Goal: Task Accomplishment & Management: Use online tool/utility

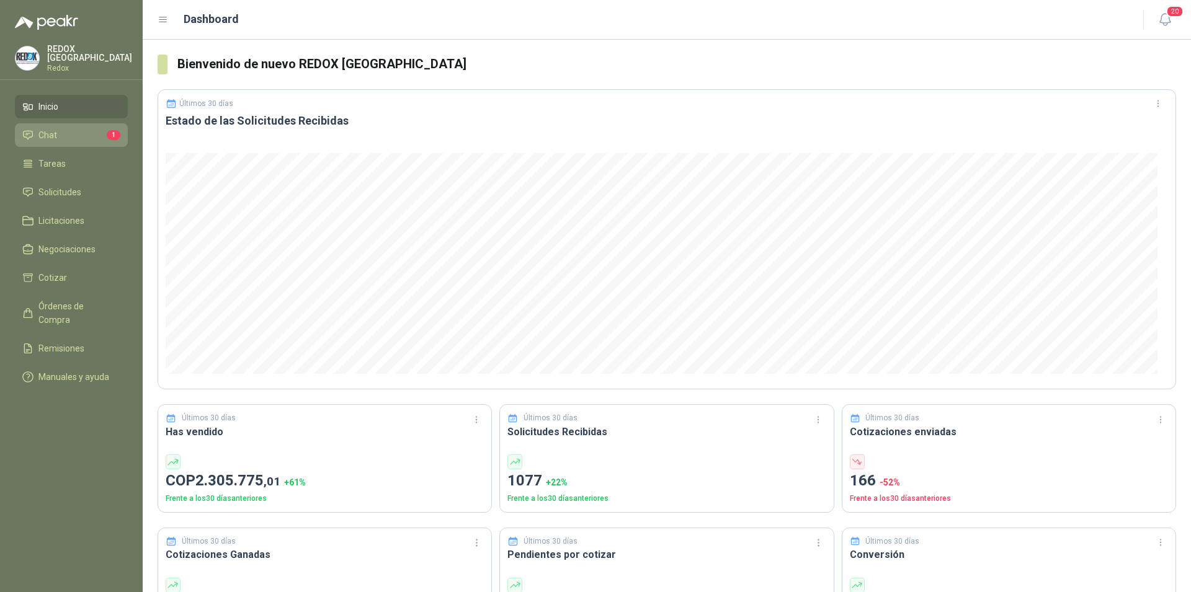
click at [62, 131] on li "Chat 1" at bounding box center [71, 135] width 98 height 14
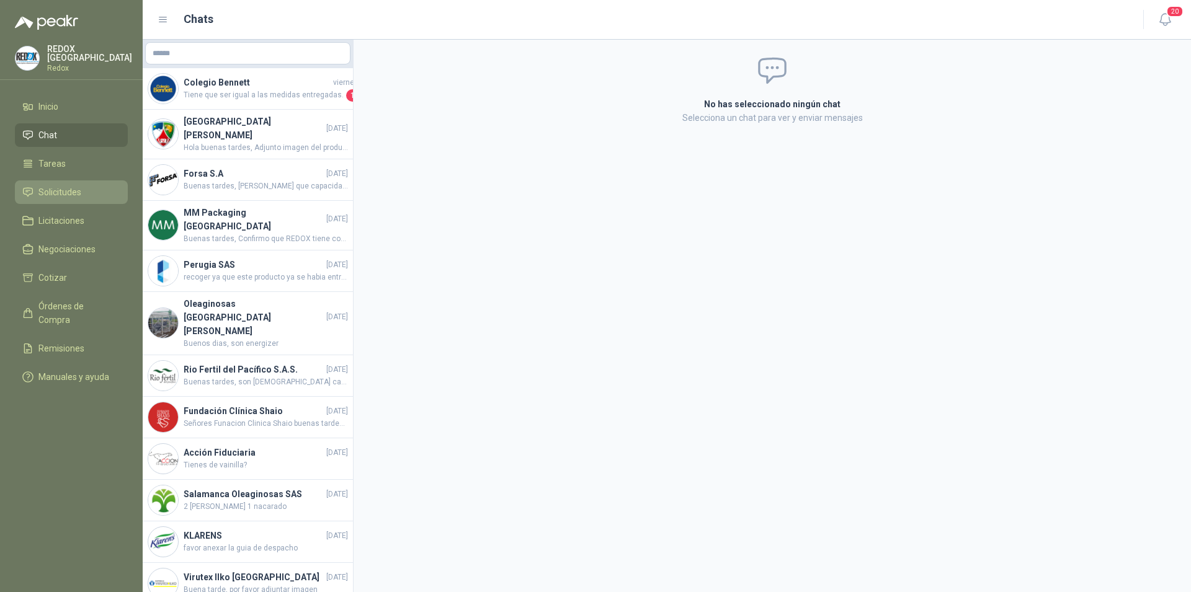
click at [52, 196] on span "Solicitudes" at bounding box center [59, 192] width 43 height 14
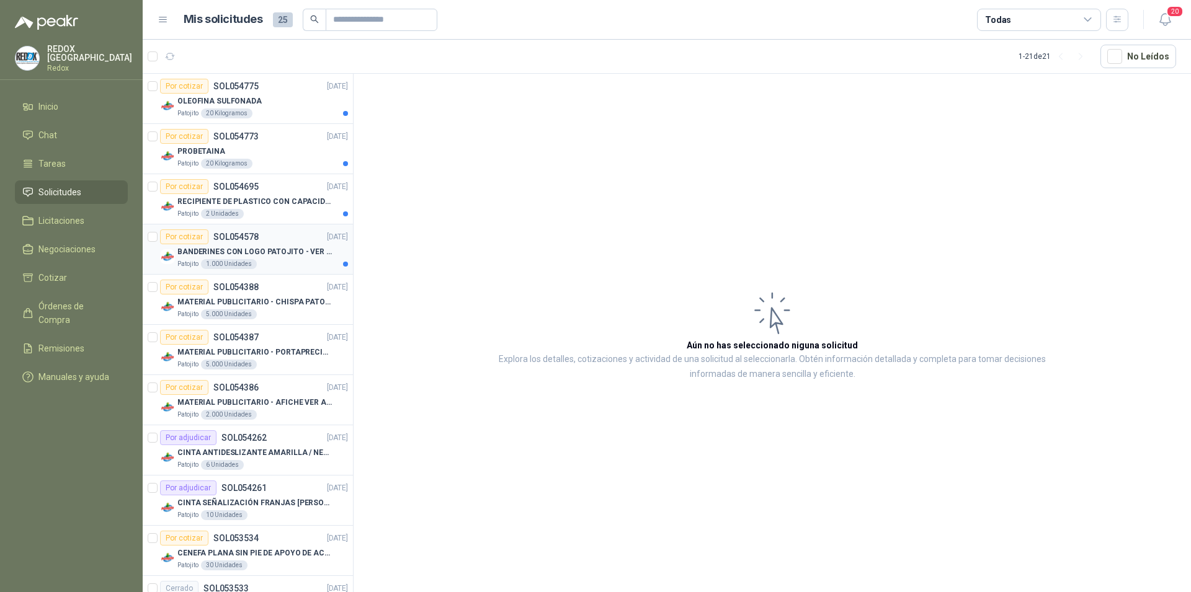
click at [273, 249] on p "BANDERINES CON LOGO PATOJITO - VER DOC ADJUNTO" at bounding box center [254, 252] width 154 height 12
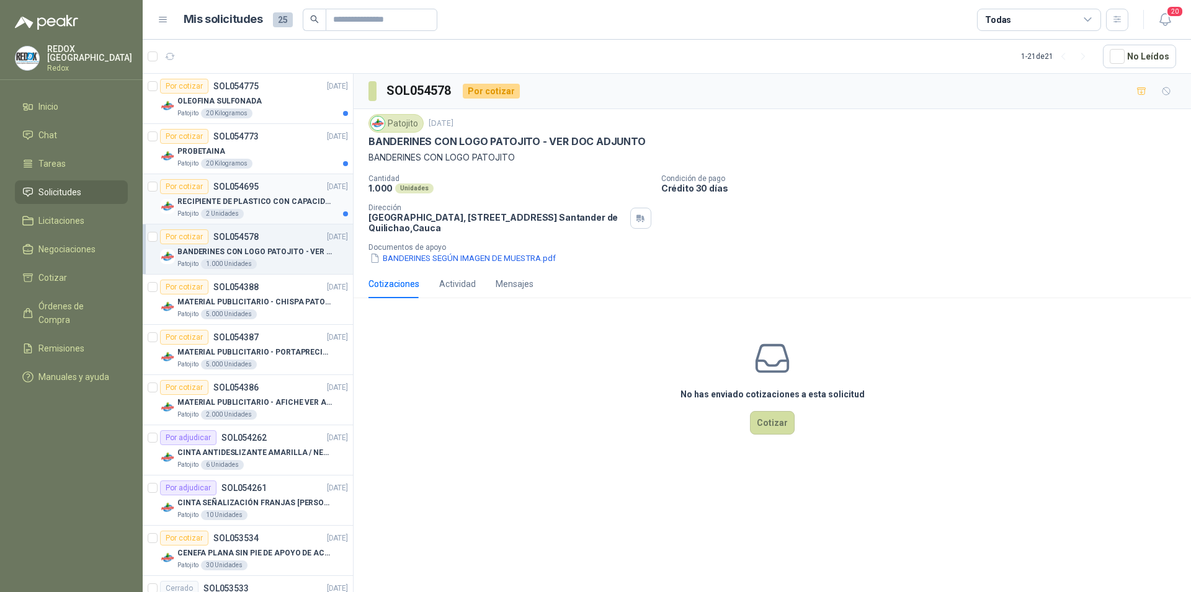
click at [283, 204] on p "RECIPIENTE DE PLASTICO CON CAPACIDAD DE 1.8 LT PARA LA EXTRACCIÓN MANUAL DE LIQ…" at bounding box center [254, 202] width 154 height 12
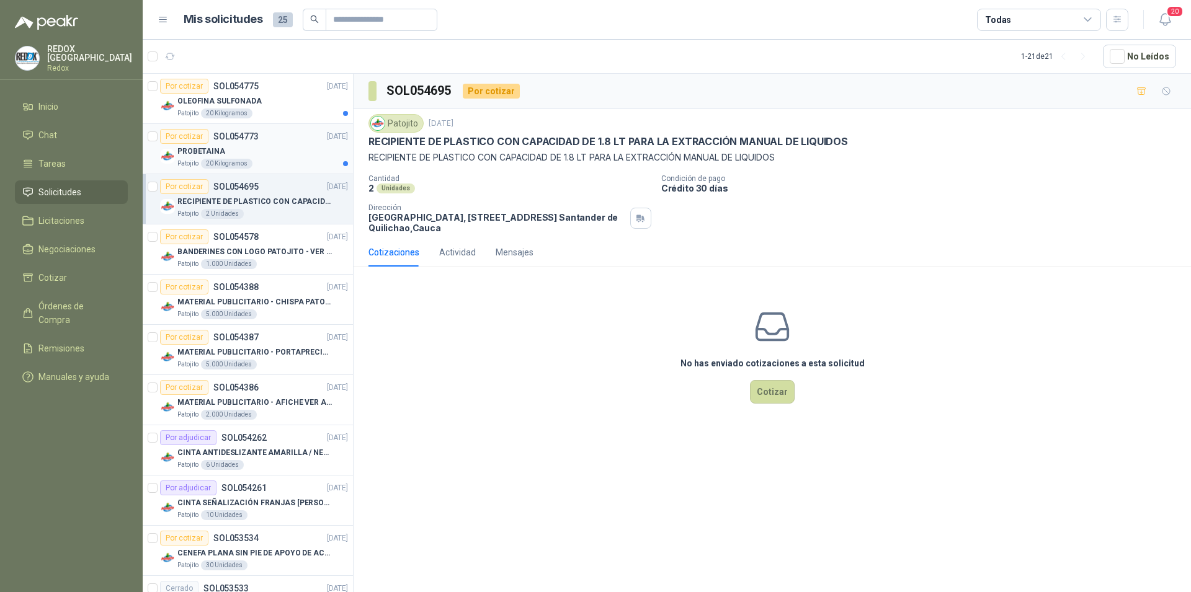
click at [266, 140] on div "Por cotizar SOL054773 03/09/25" at bounding box center [254, 136] width 188 height 15
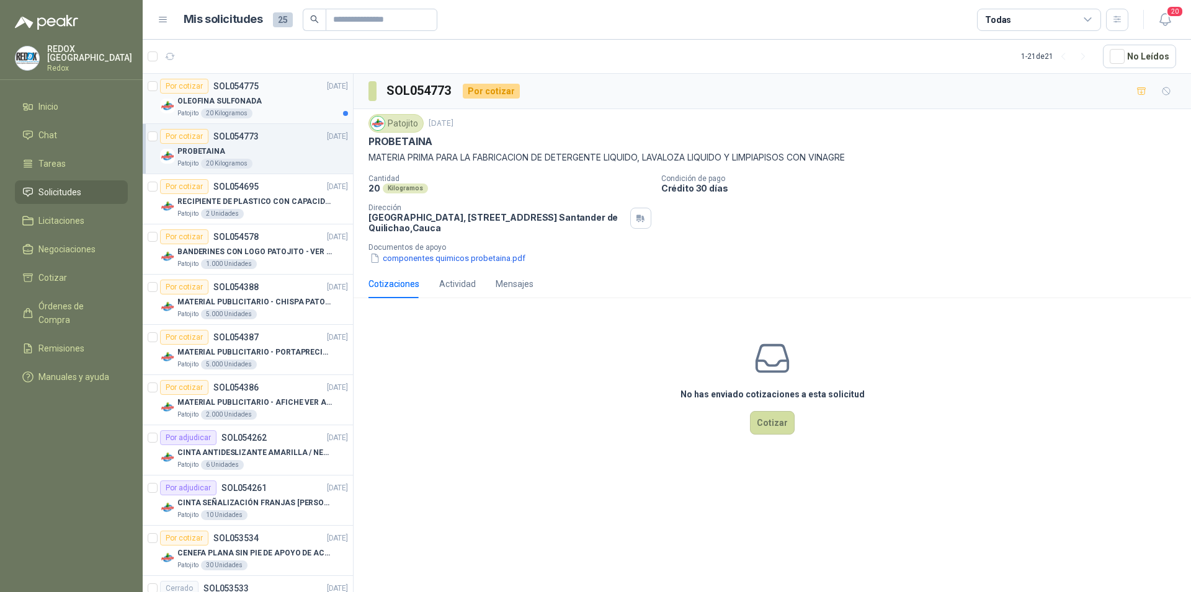
click at [262, 104] on div "OLEOFINA SULFONADA" at bounding box center [262, 101] width 171 height 15
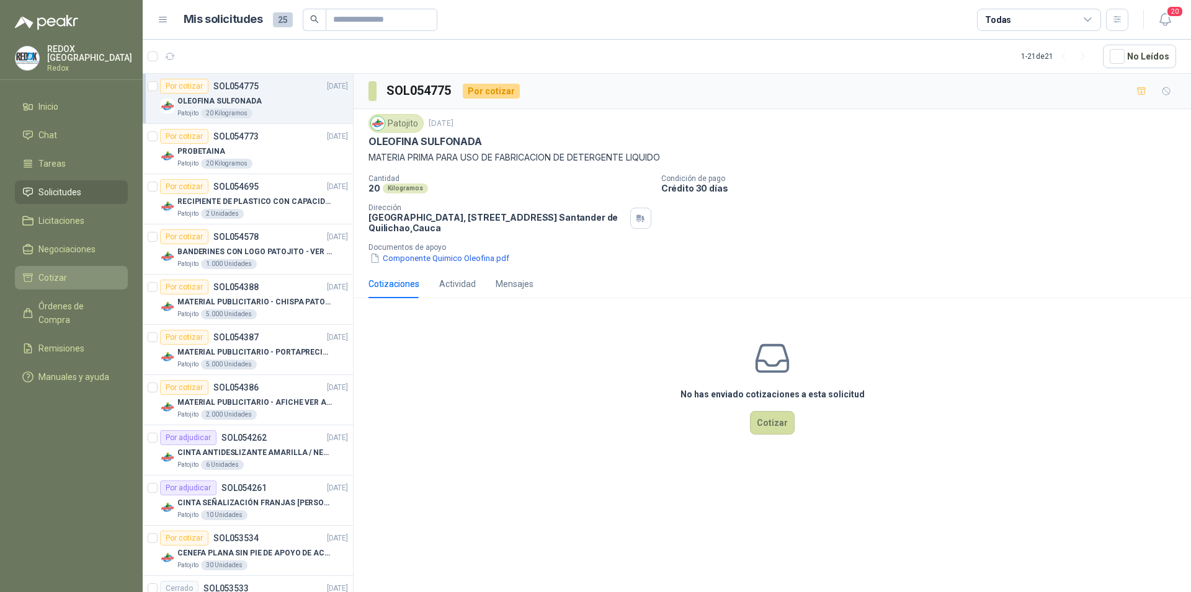
click at [68, 275] on li "Cotizar" at bounding box center [71, 278] width 98 height 14
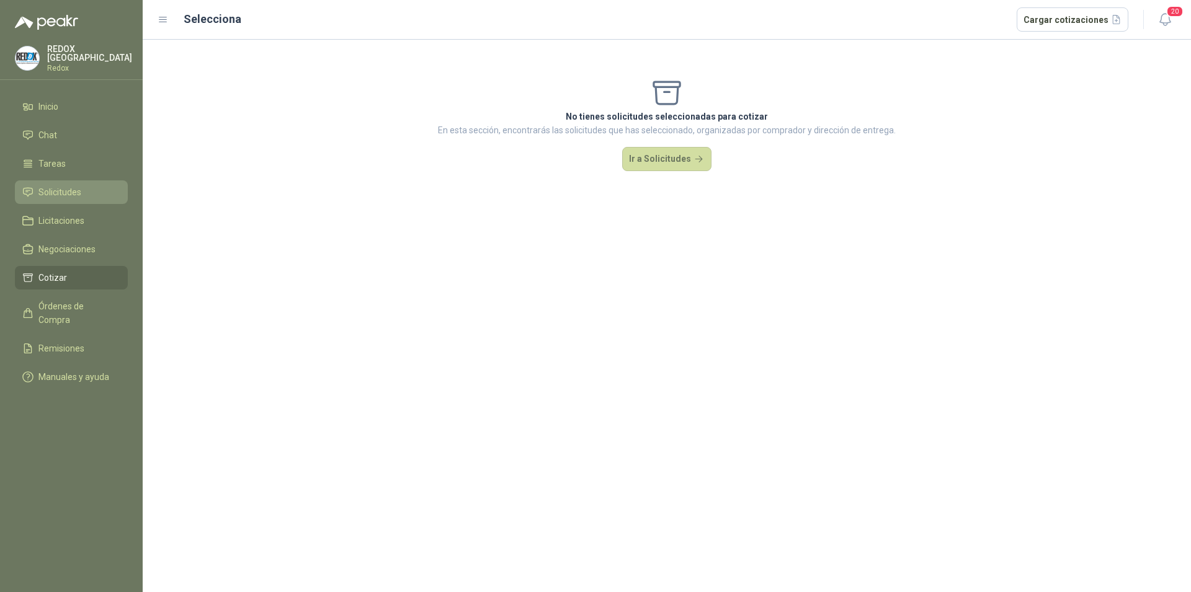
click at [66, 185] on span "Solicitudes" at bounding box center [59, 192] width 43 height 14
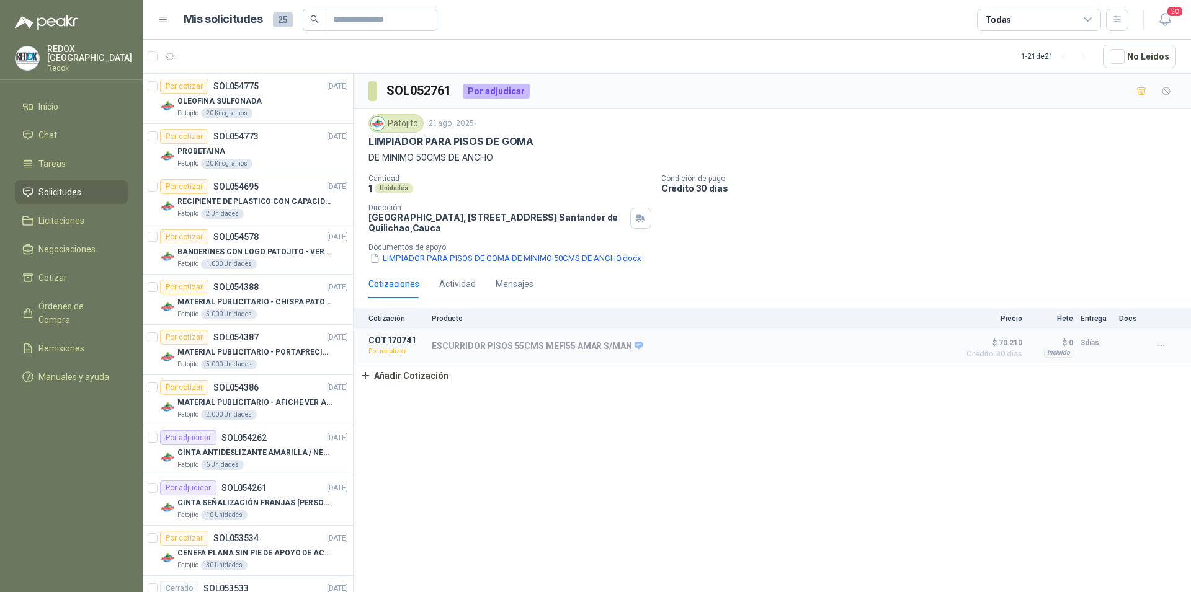
click at [771, 473] on div "SOL052761 Por adjudicar Patojito [DATE] LIMPIADOR PARA PISOS DE GOMA DE MINIMO …" at bounding box center [771, 335] width 837 height 523
click at [1137, 90] on icon "button" at bounding box center [1141, 91] width 11 height 11
click at [83, 277] on li "Cotizar 1" at bounding box center [71, 278] width 98 height 14
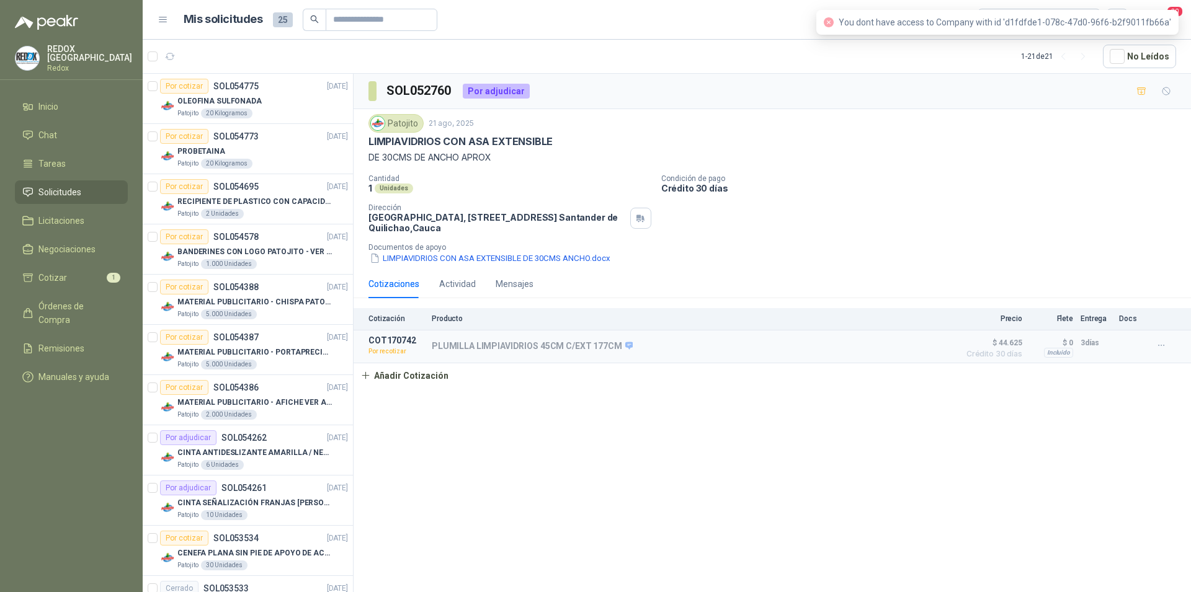
click at [738, 402] on div "SOL052760 Por adjudicar Patojito 21 ago, 2025 LIMPIAVIDRIOS CON ASA EXTENSIBLE …" at bounding box center [771, 335] width 837 height 523
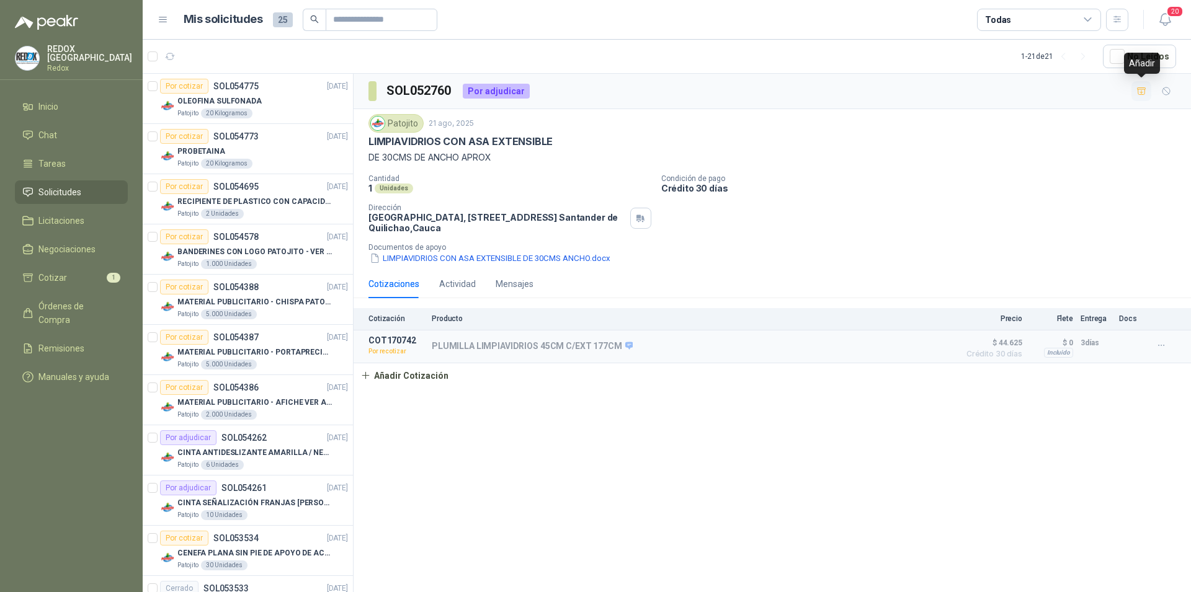
click at [1142, 94] on icon "button" at bounding box center [1141, 91] width 11 height 11
click at [60, 280] on span "Cotizar" at bounding box center [52, 278] width 29 height 14
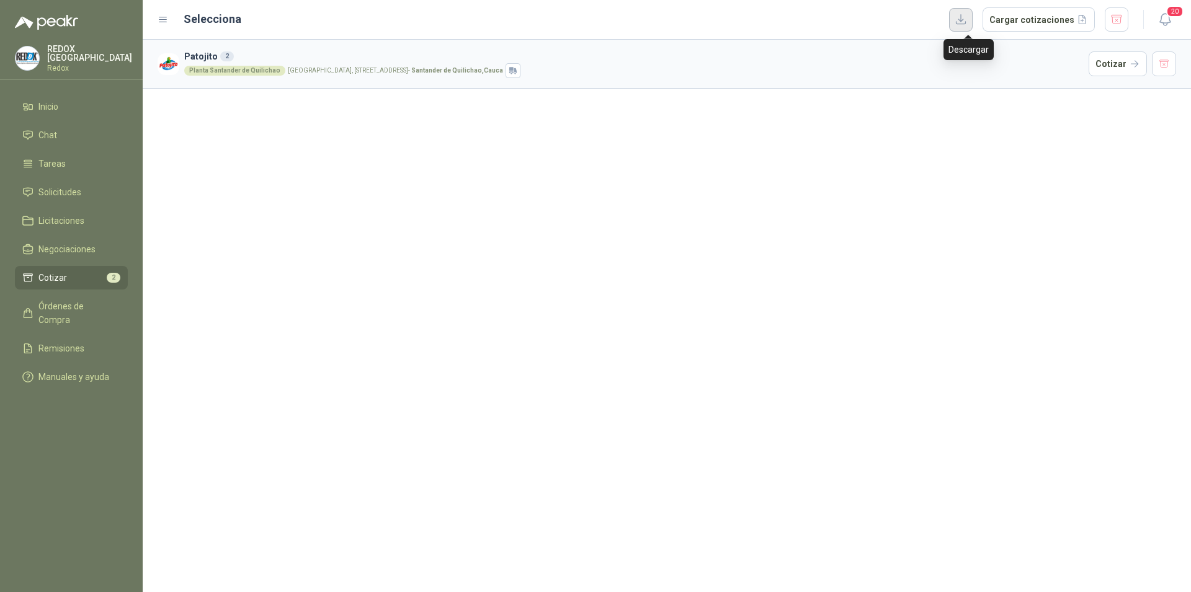
click at [969, 25] on button "button" at bounding box center [961, 20] width 24 height 24
click at [1057, 23] on button "Cargar cotizaciones" at bounding box center [1038, 19] width 112 height 25
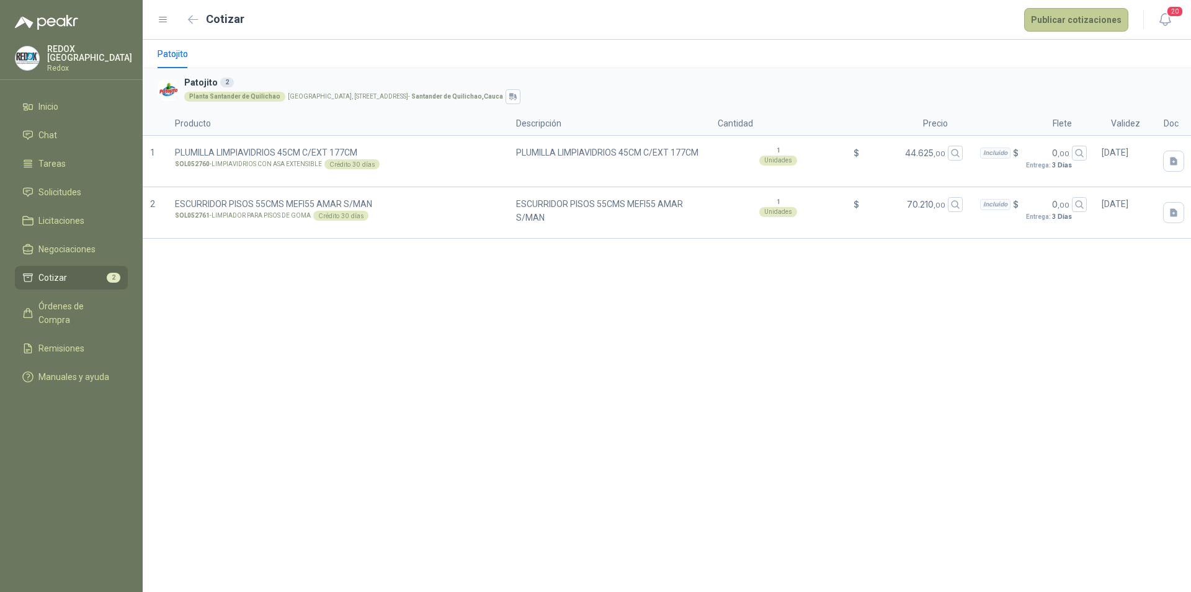
click at [1088, 17] on button "Publicar cotizaciones" at bounding box center [1076, 20] width 104 height 24
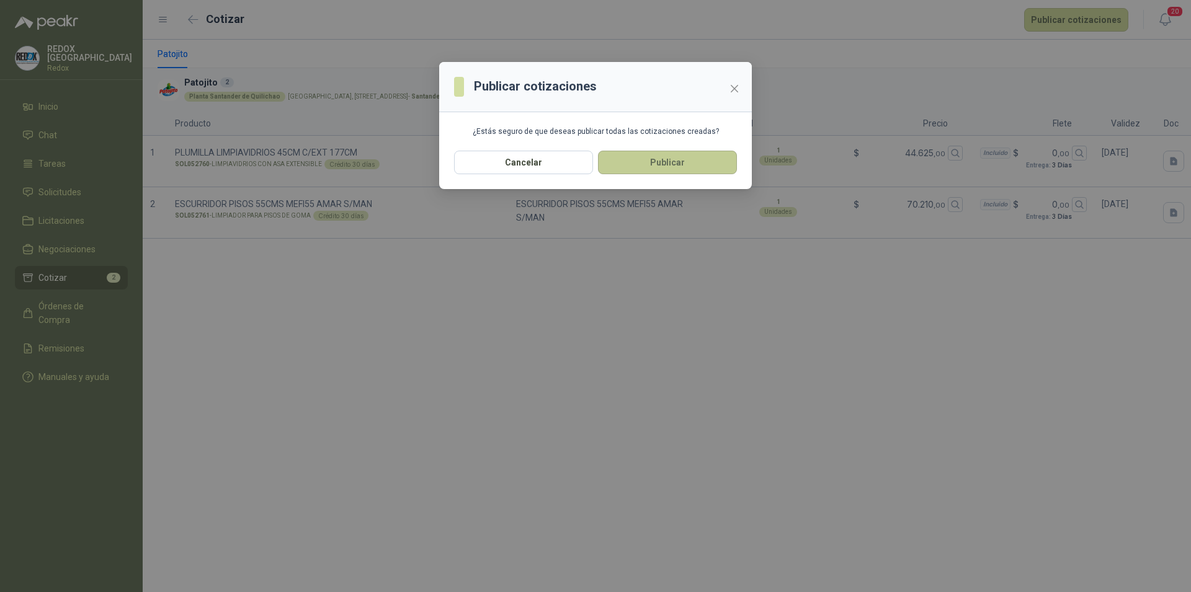
click at [670, 166] on button "Publicar" at bounding box center [667, 163] width 139 height 24
